Goal: Task Accomplishment & Management: Complete application form

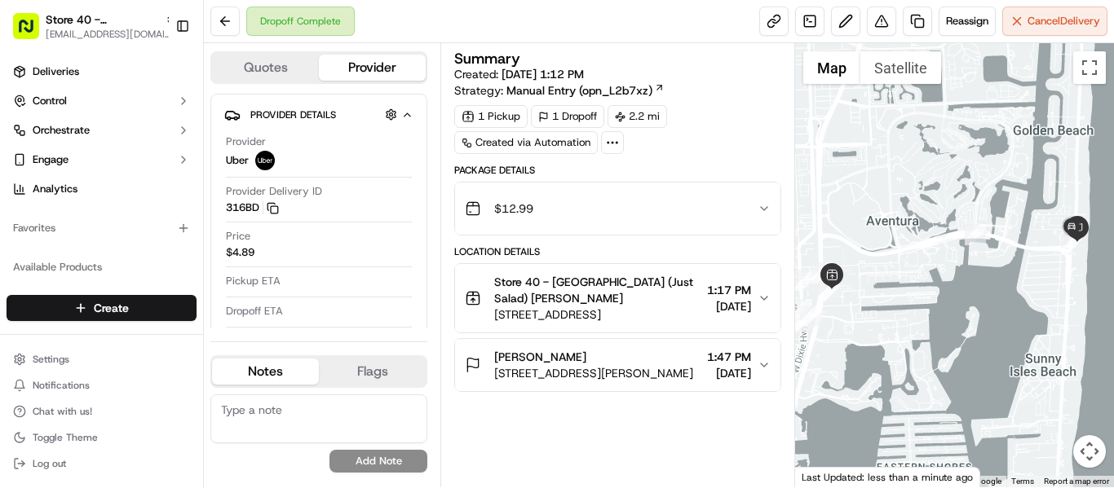
click at [99, 35] on span "[EMAIL_ADDRESS][DOMAIN_NAME]" at bounding box center [111, 34] width 130 height 13
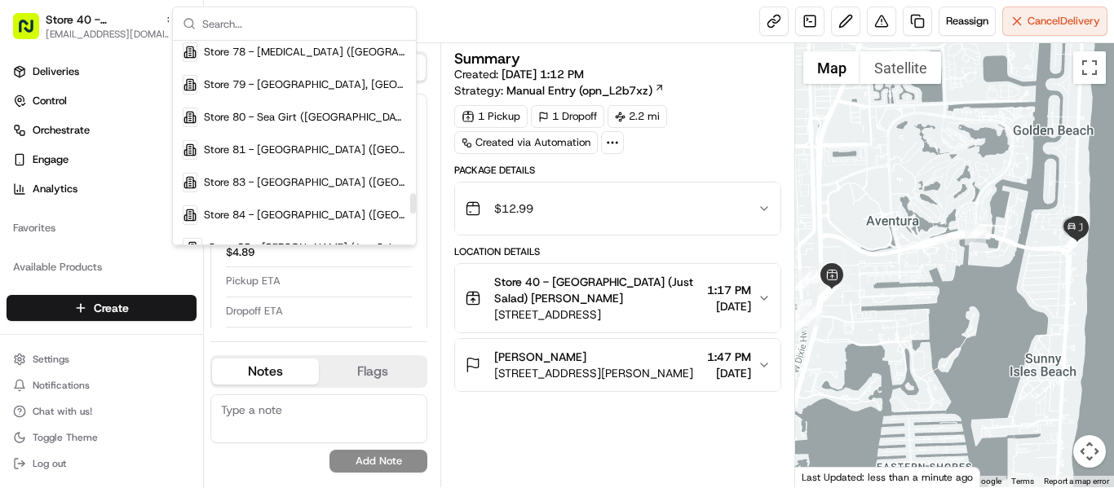
scroll to position [1631, 0]
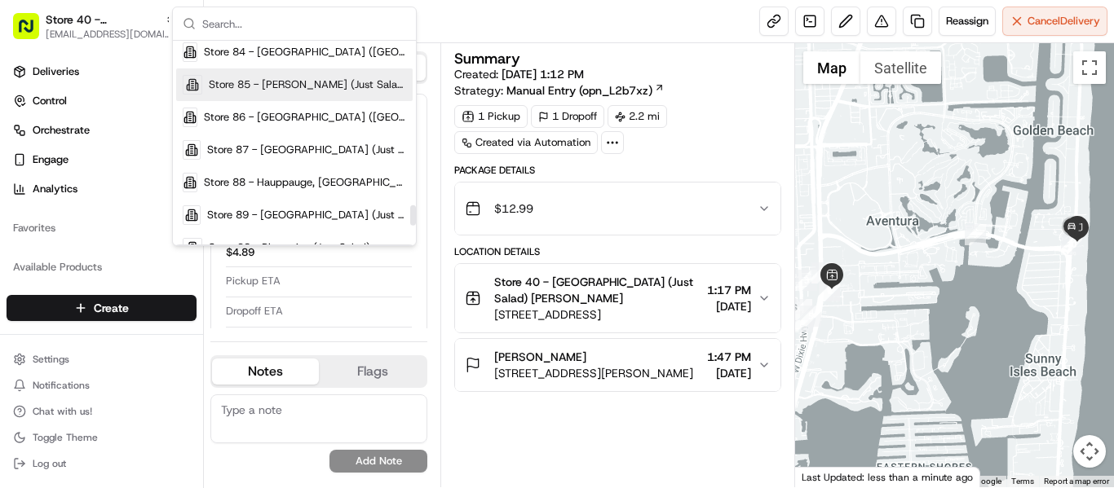
click at [306, 91] on span "Store 85 - Livingston (Just Salad)" at bounding box center [307, 84] width 197 height 15
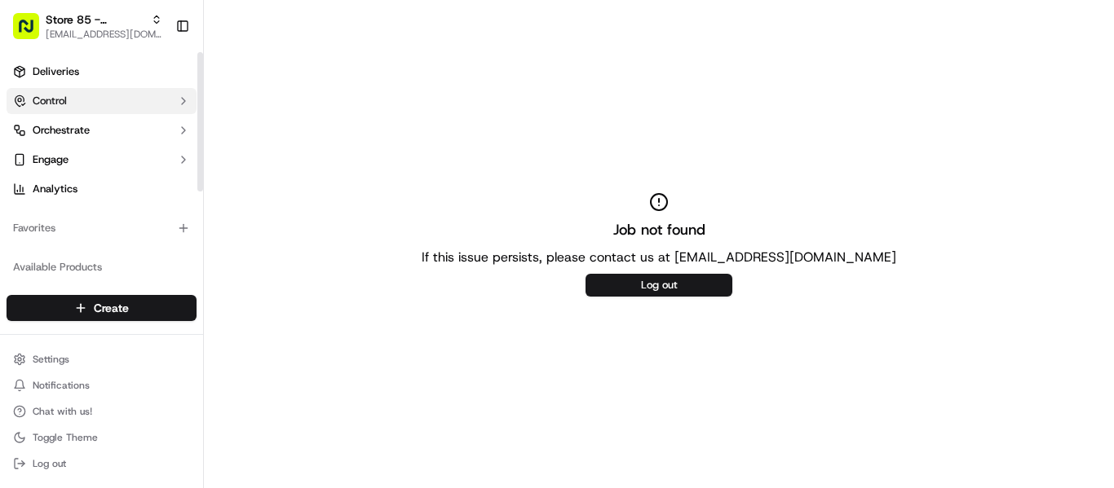
click at [69, 74] on span "Deliveries" at bounding box center [56, 71] width 46 height 15
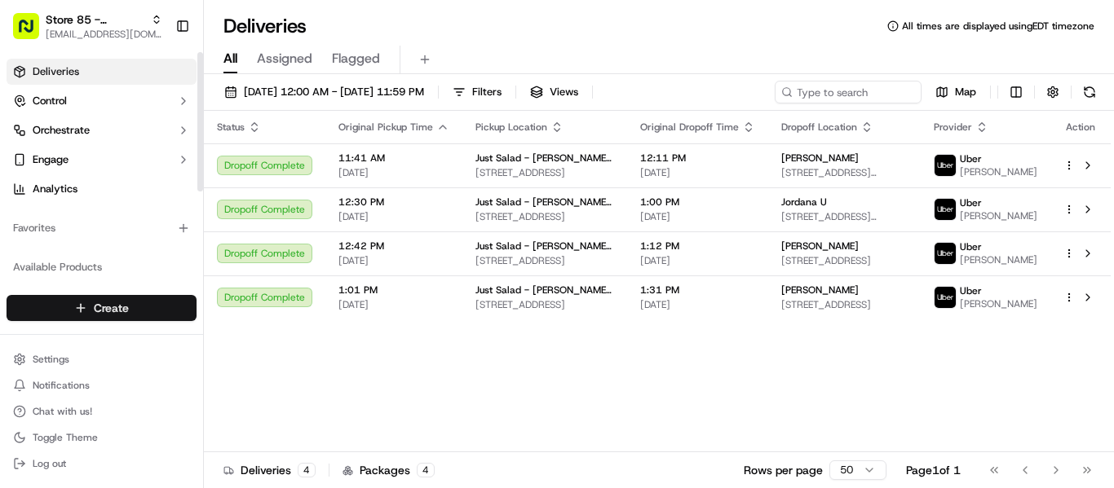
click at [137, 306] on html "Store 85 - Livingston (Just Salad) mrivera@justsalad.com Toggle Sidebar Deliver…" at bounding box center [557, 244] width 1114 height 488
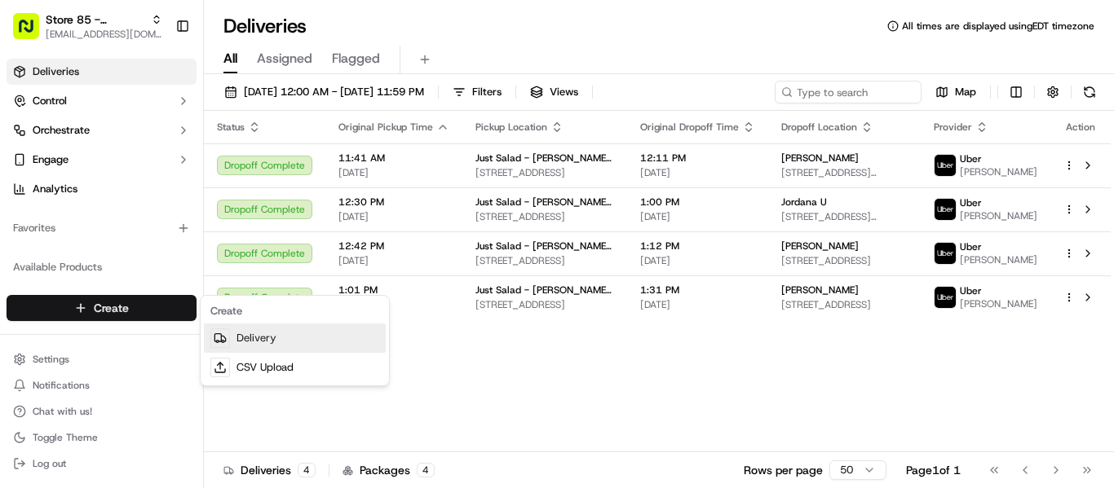
click at [262, 336] on link "Delivery" at bounding box center [295, 338] width 182 height 29
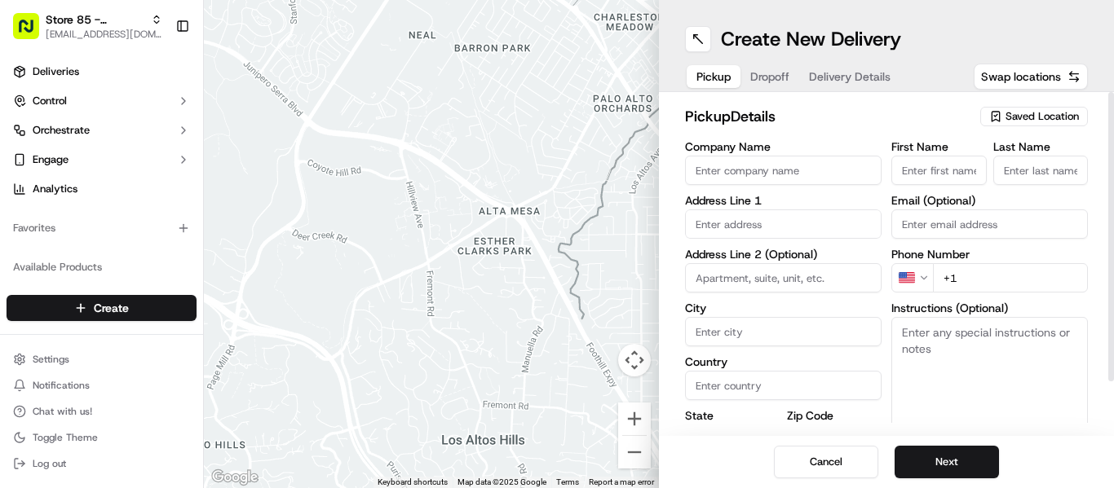
click at [1024, 117] on span "Saved Location" at bounding box center [1041, 116] width 73 height 15
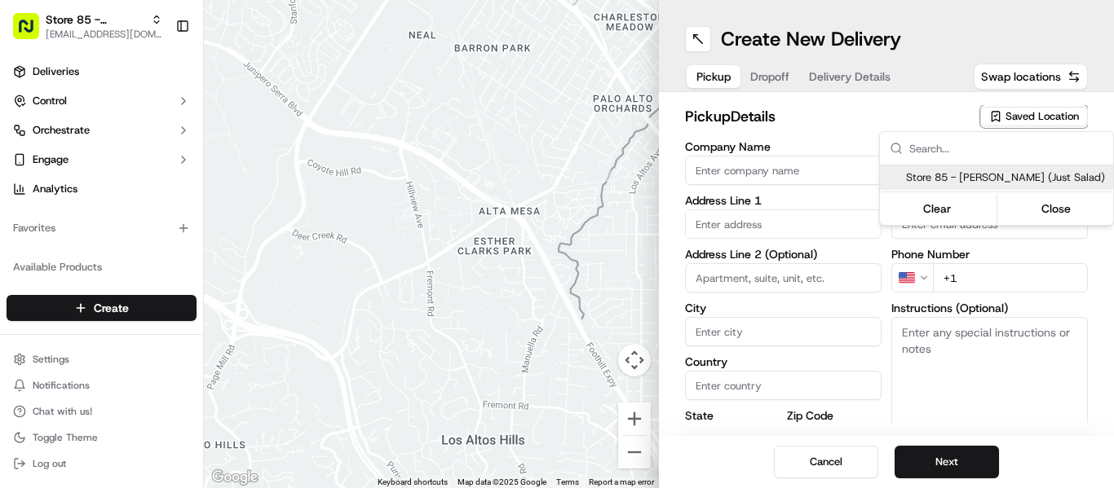
click at [991, 171] on span "Store 85 - Livingston (Just Salad)" at bounding box center [1006, 177] width 201 height 15
type input "Store 85 - Livingston (Just Salad)"
type input "277 Eisenhower Pkwy"
type input "#150"
type input "Livingston"
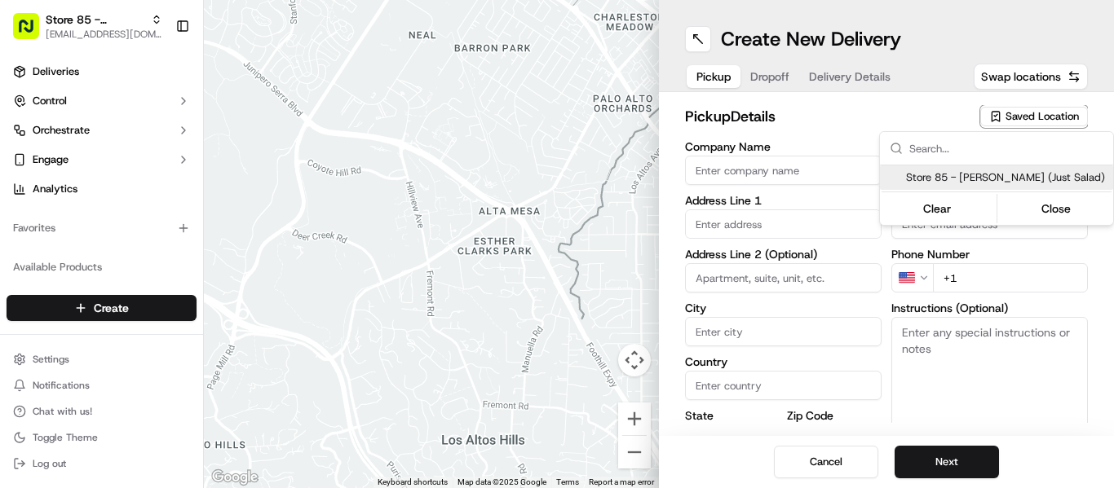
type input "US"
type input "NJ"
type input "07039"
type input "+1 866 673 3757"
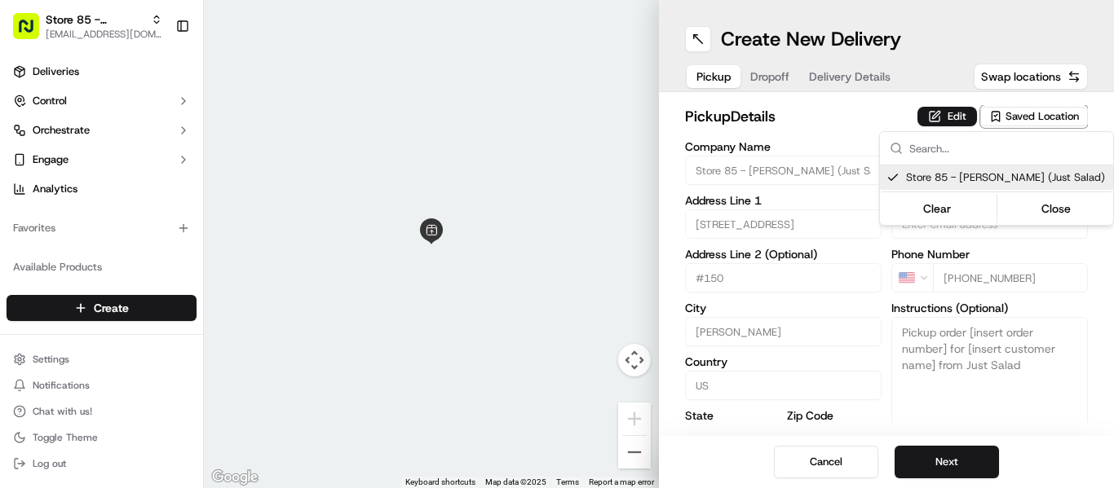
click at [939, 111] on html "Store 85 - Livingston (Just Salad) mrivera@justsalad.com Toggle Sidebar Deliver…" at bounding box center [557, 244] width 1114 height 488
click at [939, 111] on button "Edit" at bounding box center [947, 117] width 60 height 20
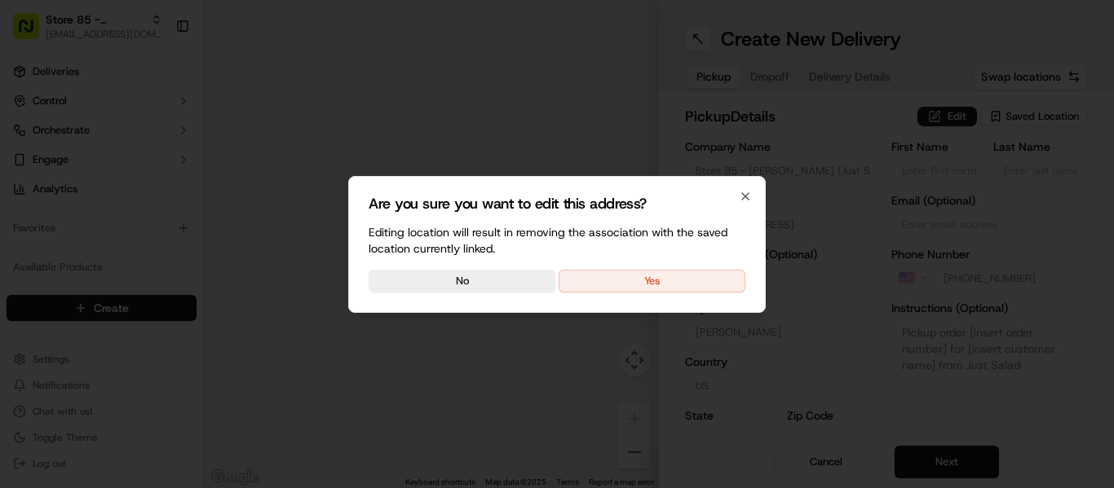
click at [665, 280] on button "Yes" at bounding box center [652, 281] width 187 height 23
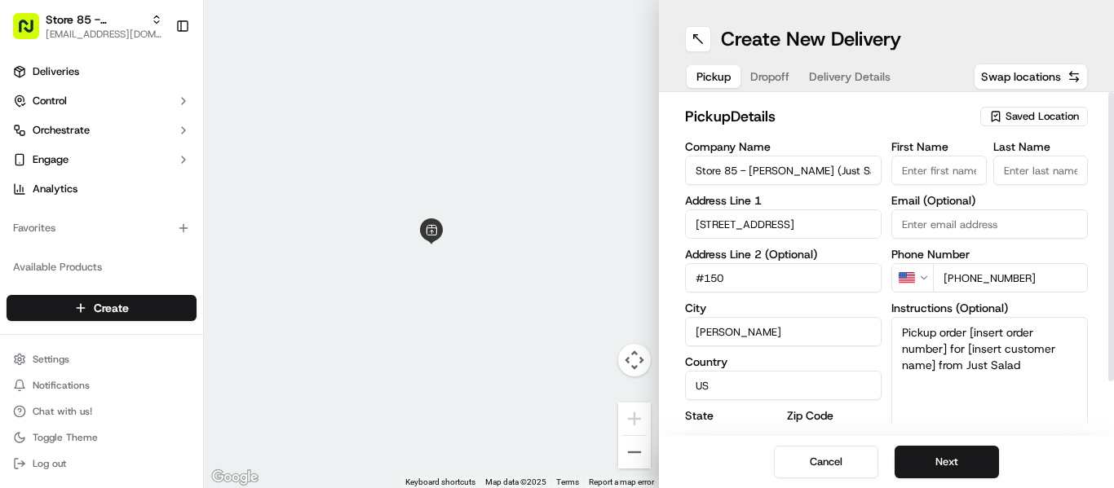
click at [975, 348] on textarea "Pickup order [insert order number] for [insert customer name] from Just Salad" at bounding box center [989, 378] width 197 height 122
paste textarea "Order #APP-13328557;"
type textarea "Order #APP-13328557;"
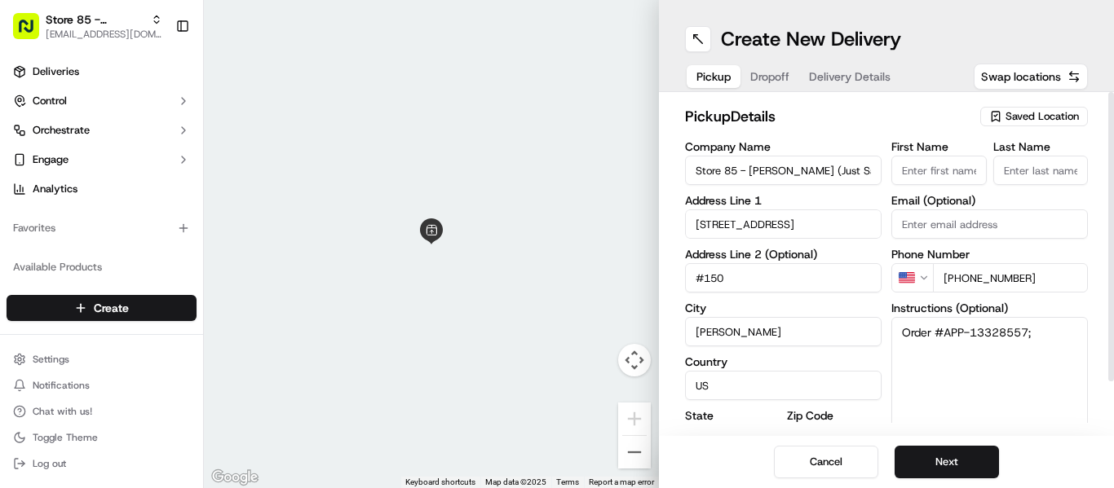
click at [948, 164] on input "First Name" at bounding box center [938, 170] width 95 height 29
type input "Lisa Marie"
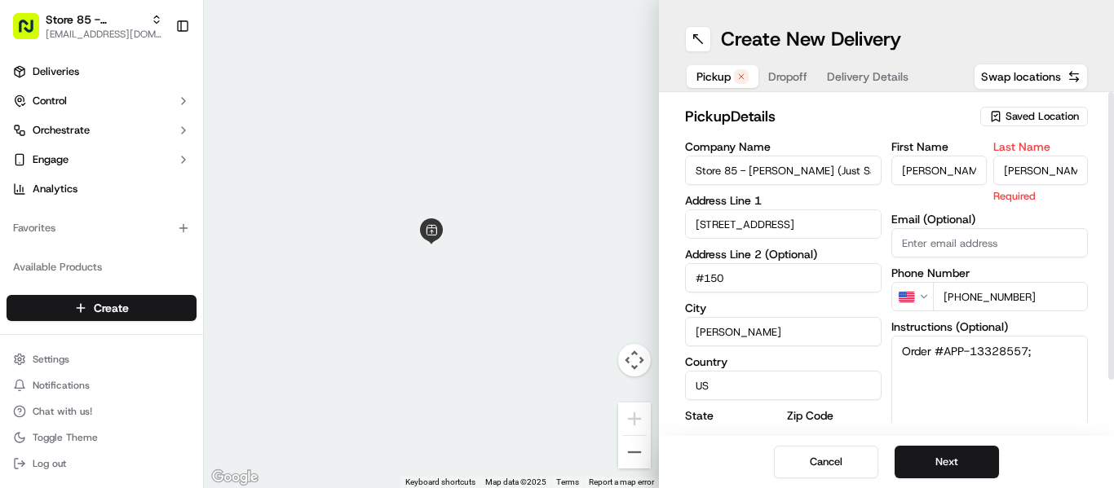
type input "Falbo"
click at [958, 457] on button "Next" at bounding box center [947, 462] width 104 height 33
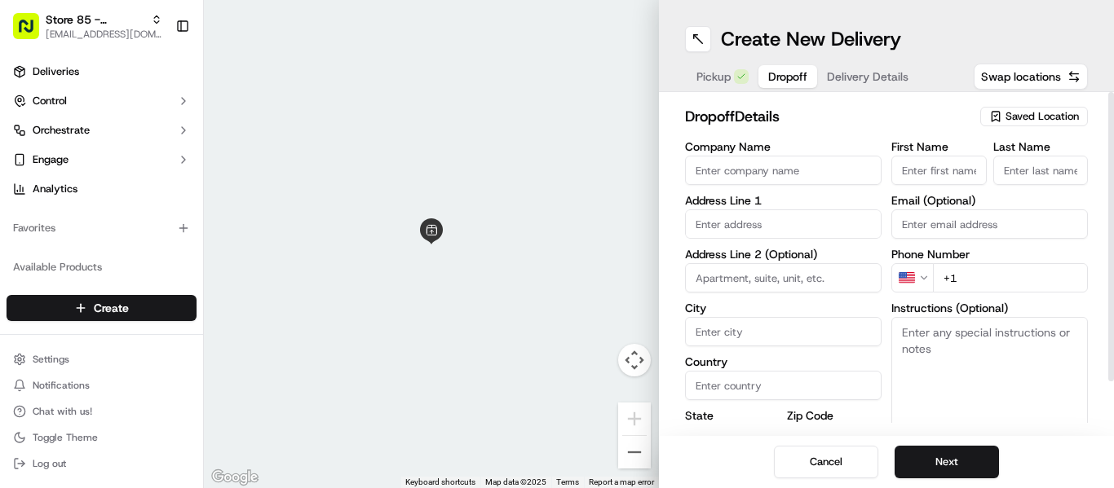
click at [946, 173] on input "First Name" at bounding box center [938, 170] width 95 height 29
type input "Lisa Marie"
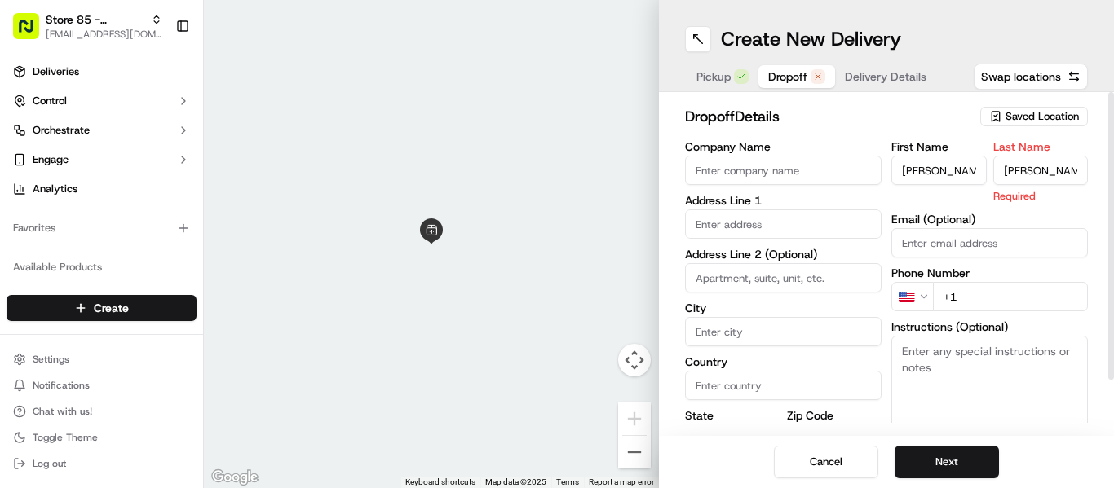
type input "Falbo"
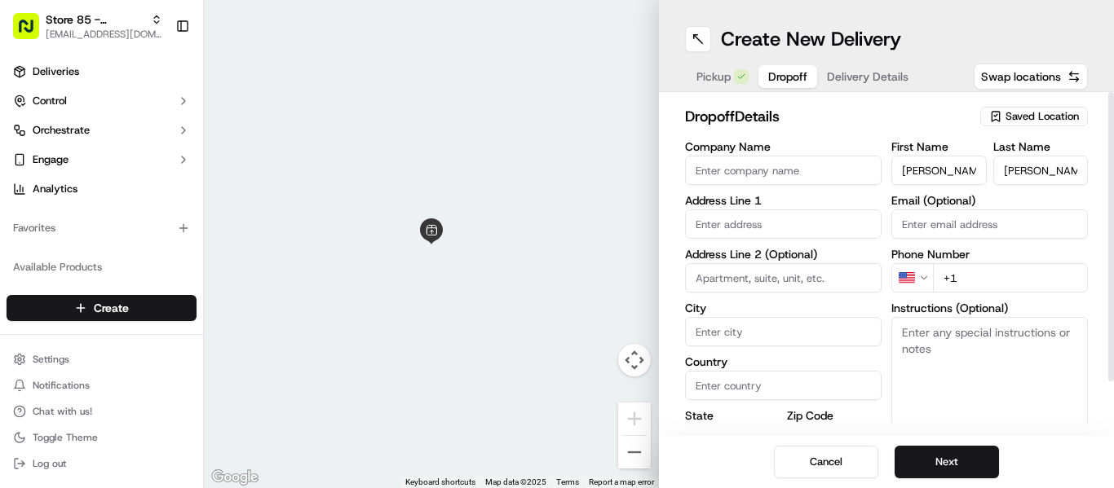
click at [986, 274] on input "+1" at bounding box center [1010, 277] width 155 height 29
paste input "973 476 2380"
type input "+1 973 476 2380"
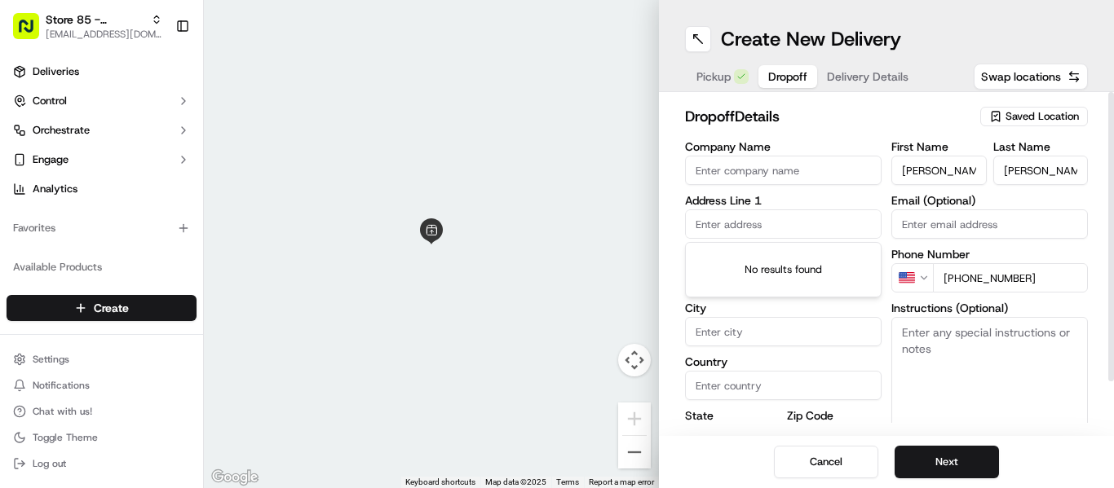
drag, startPoint x: 693, startPoint y: 216, endPoint x: 701, endPoint y: 218, distance: 8.3
click at [693, 216] on input "text" at bounding box center [783, 224] width 197 height 29
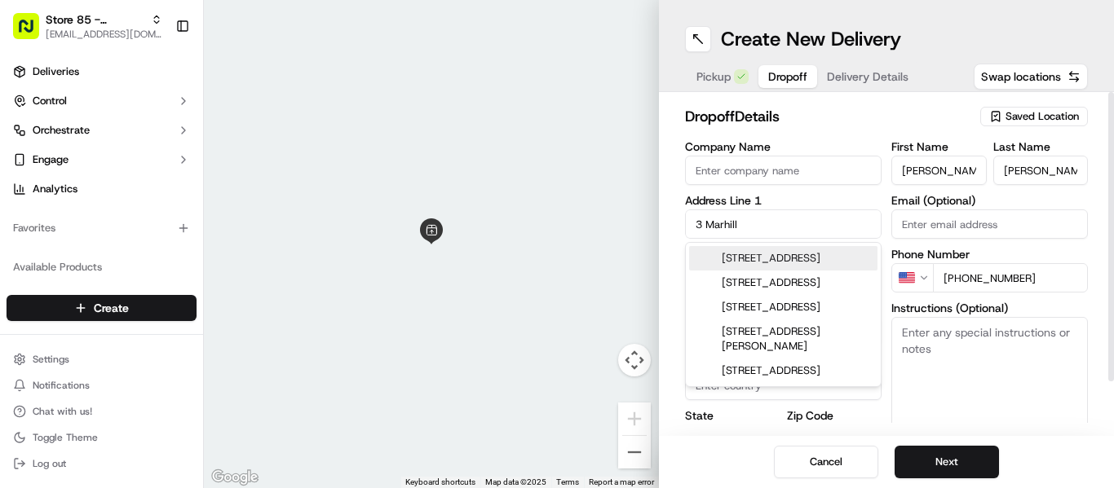
click at [767, 271] on div "3 Marhill Court, East Hanover, NJ" at bounding box center [783, 258] width 188 height 24
type input "3 Marhill Ct, East Hanover, NJ 07936, USA"
type input "East Hanover"
type input "United States"
type input "NJ"
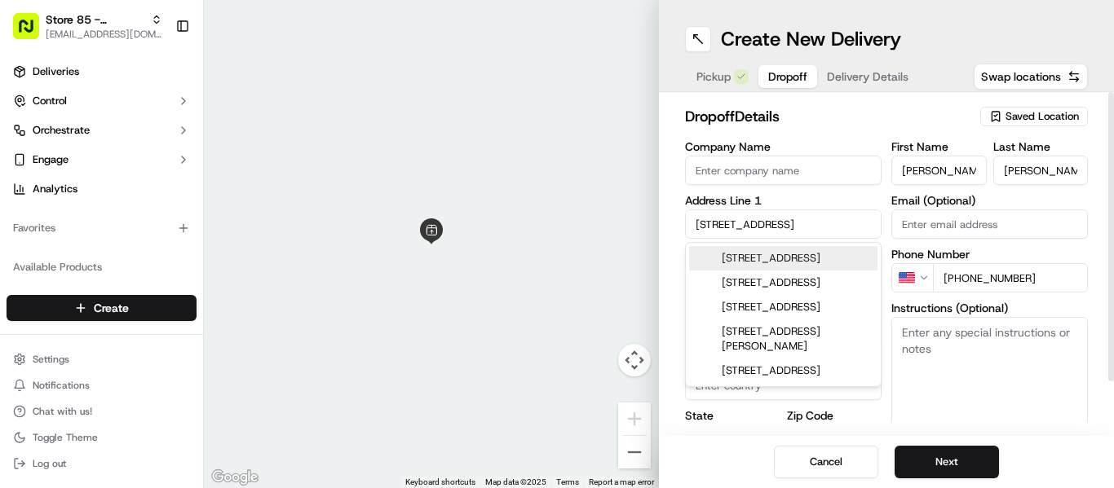
type input "07936"
type input "3 Marhill Court"
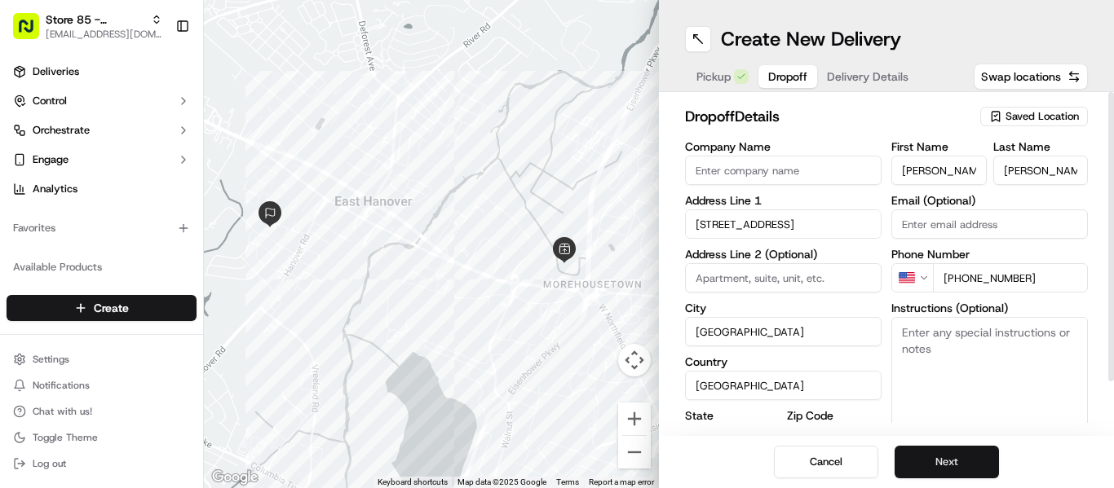
click at [971, 464] on button "Next" at bounding box center [947, 462] width 104 height 33
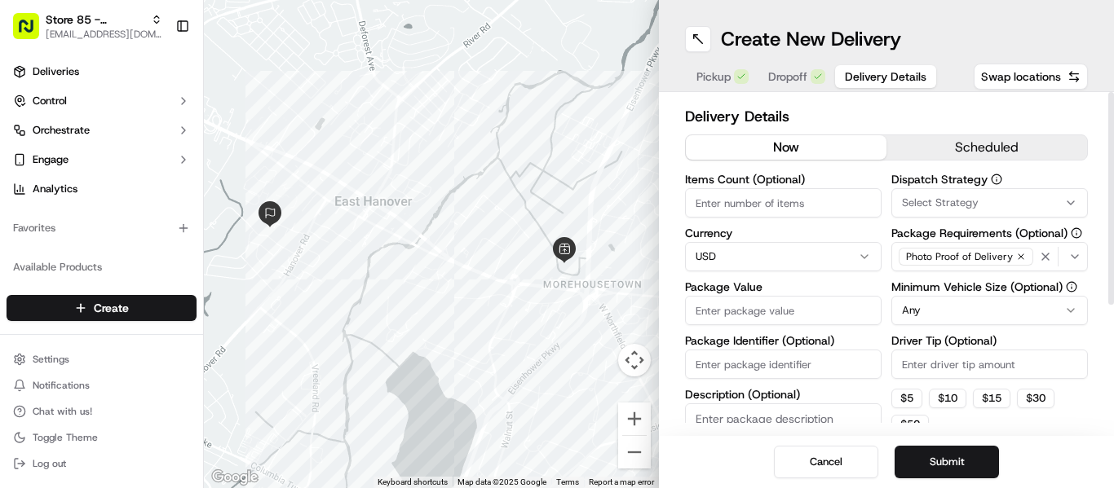
click at [913, 368] on input "Driver Tip (Optional)" at bounding box center [989, 364] width 197 height 29
type input "5.00"
click at [739, 301] on input "Package Value" at bounding box center [783, 310] width 197 height 29
paste input "28.95"
type input "28.95"
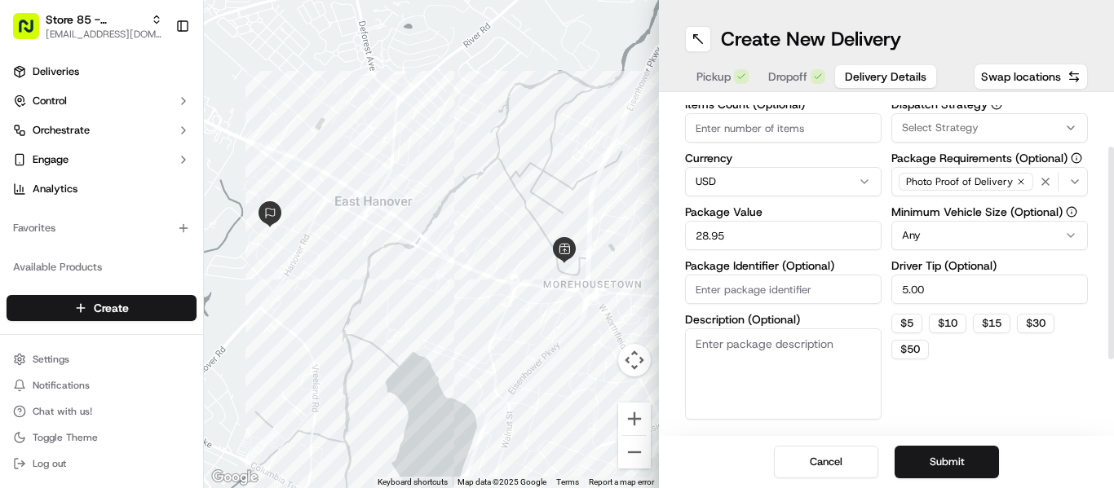
scroll to position [82, 0]
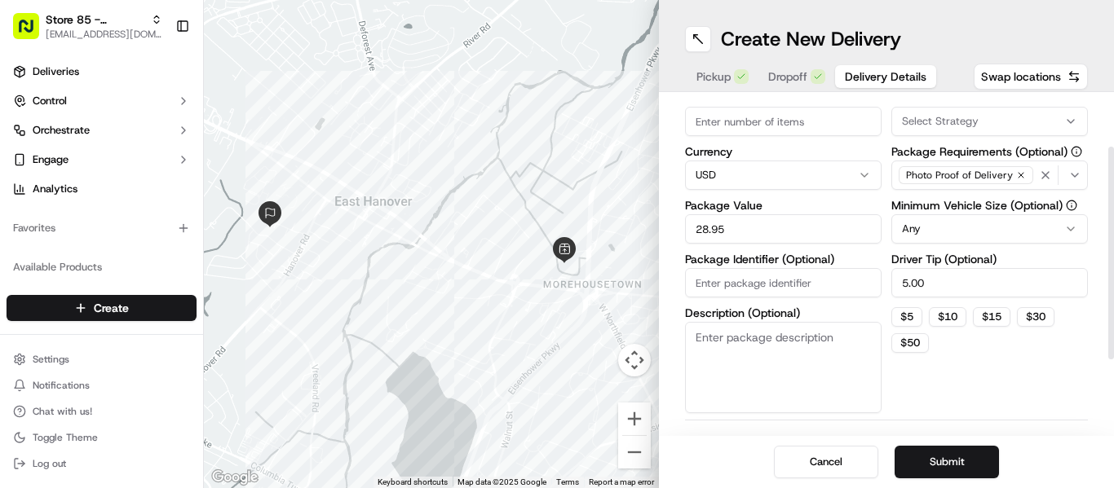
click at [767, 286] on input "Package Identifier (Optional)" at bounding box center [783, 282] width 197 height 29
paste input "13328557"
type input "13328557"
click at [969, 466] on button "Submit" at bounding box center [947, 462] width 104 height 33
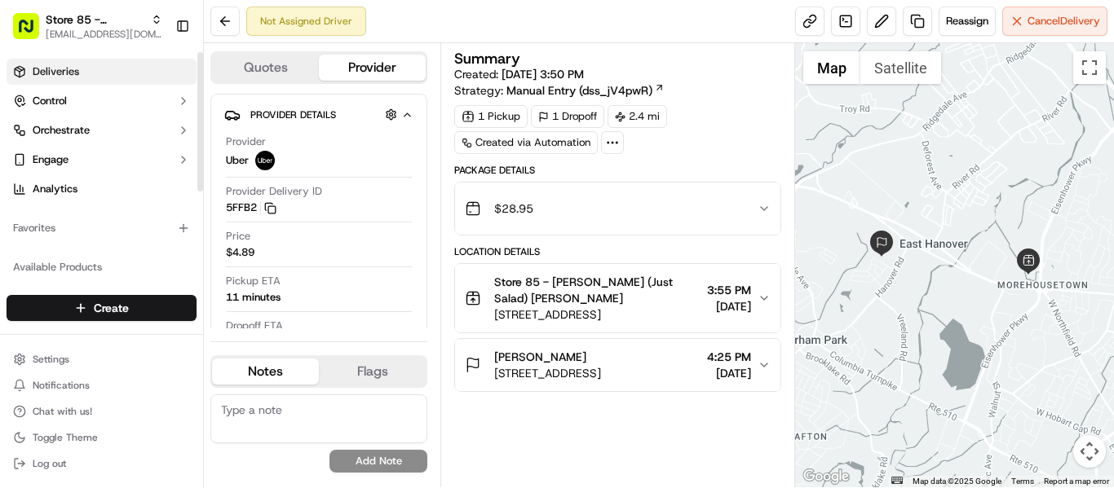
click at [53, 64] on link "Deliveries" at bounding box center [102, 72] width 190 height 26
